Goal: Transaction & Acquisition: Purchase product/service

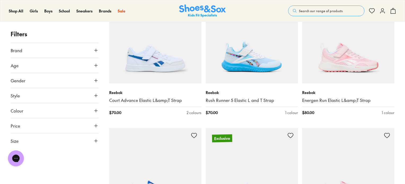
scroll to position [610, 0]
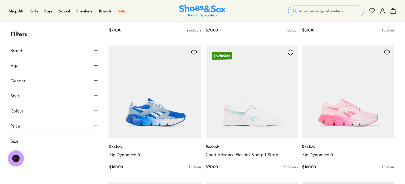
click at [96, 64] on icon at bounding box center [95, 65] width 5 height 5
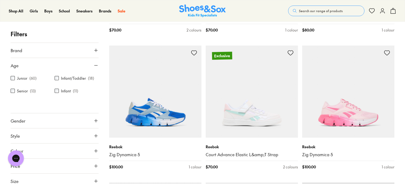
click at [22, 77] on label "Junior" at bounding box center [22, 79] width 10 height 6
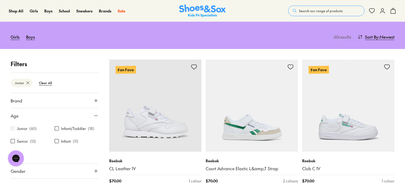
scroll to position [81, 0]
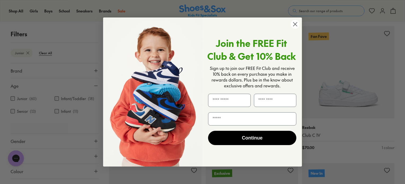
click at [294, 23] on icon "Close dialog" at bounding box center [296, 25] width 4 height 4
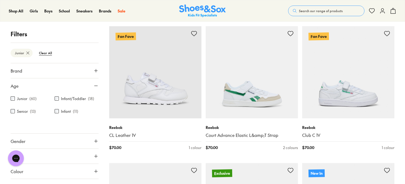
scroll to position [24, 0]
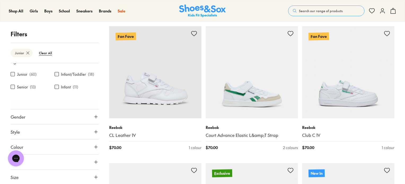
click at [93, 177] on icon at bounding box center [95, 177] width 5 height 5
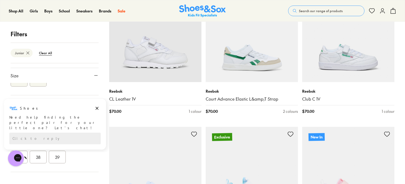
scroll to position [161, 0]
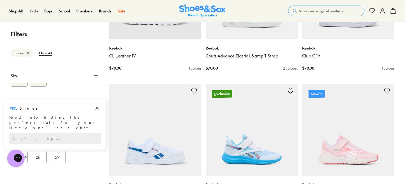
click at [34, 161] on icon "Close gorgias live chat" at bounding box center [37, 158] width 6 height 6
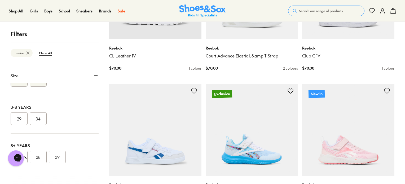
click at [26, 154] on div "Chat with us" at bounding box center [15, 159] width 21 height 20
click at [43, 157] on button "38" at bounding box center [38, 157] width 17 height 13
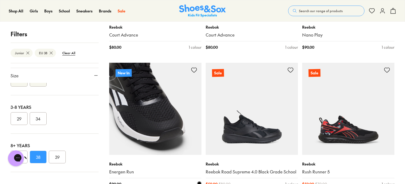
scroll to position [186, 0]
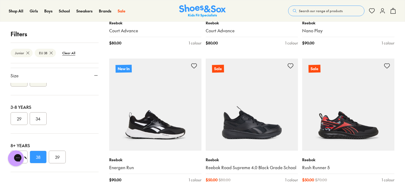
click at [60, 158] on button "39" at bounding box center [57, 157] width 17 height 13
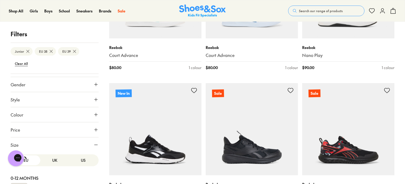
scroll to position [100, 0]
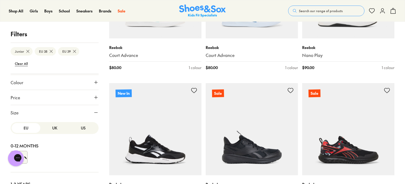
click at [77, 129] on button "US" at bounding box center [83, 128] width 29 height 10
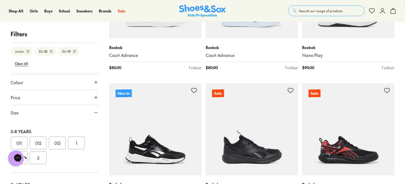
scroll to position [123, 0]
click at [39, 179] on button "4" at bounding box center [38, 179] width 17 height 13
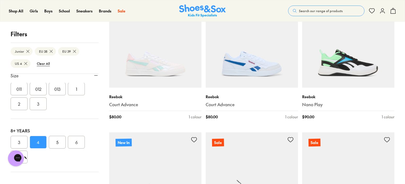
scroll to position [108, 0]
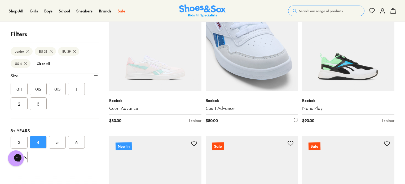
click at [234, 65] on img at bounding box center [252, 45] width 92 height 92
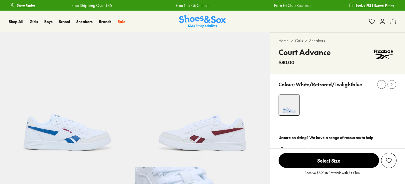
select select "*"
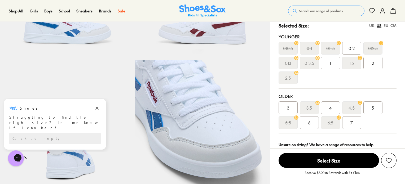
scroll to position [106, 0]
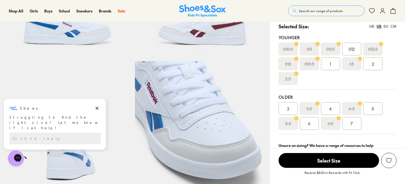
click at [328, 110] on div "4" at bounding box center [330, 108] width 19 height 13
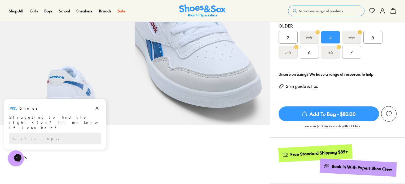
scroll to position [186, 0]
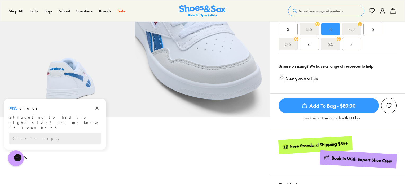
click at [356, 106] on span "Add To Bag - $80.00" at bounding box center [329, 105] width 101 height 15
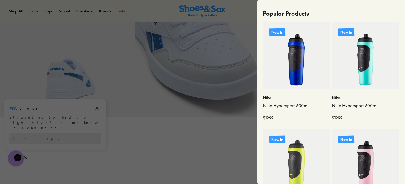
scroll to position [133, 0]
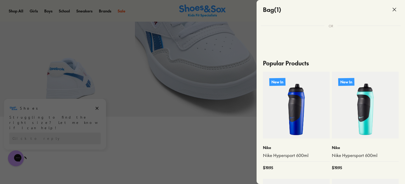
drag, startPoint x: 220, startPoint y: 129, endPoint x: 237, endPoint y: 110, distance: 26.3
click at [220, 129] on div at bounding box center [202, 92] width 405 height 184
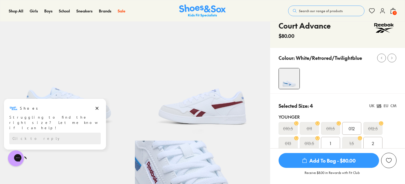
scroll to position [0, 0]
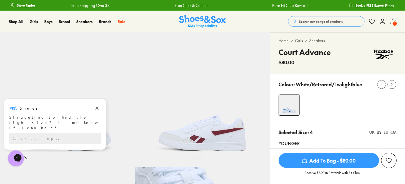
click at [391, 22] on use at bounding box center [393, 21] width 5 height 5
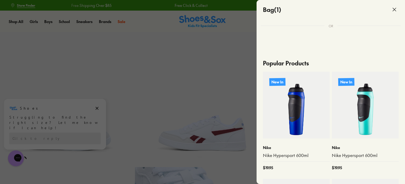
click at [393, 9] on icon at bounding box center [395, 9] width 6 height 6
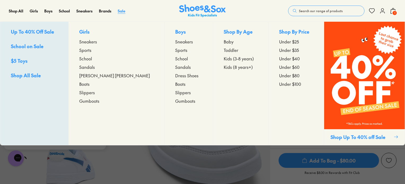
scroll to position [80, 0]
